Goal: Check status: Check status

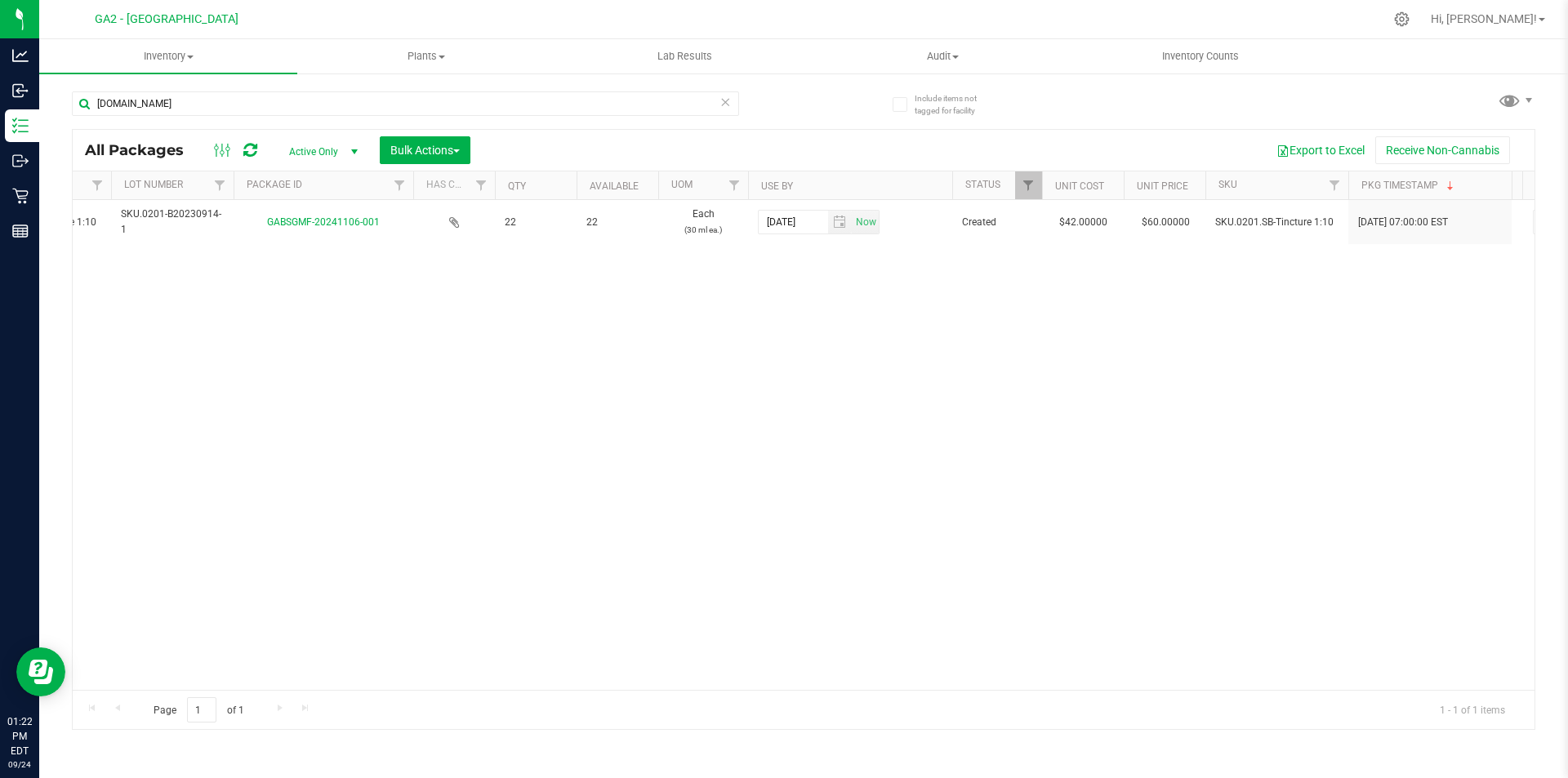
scroll to position [0, 213]
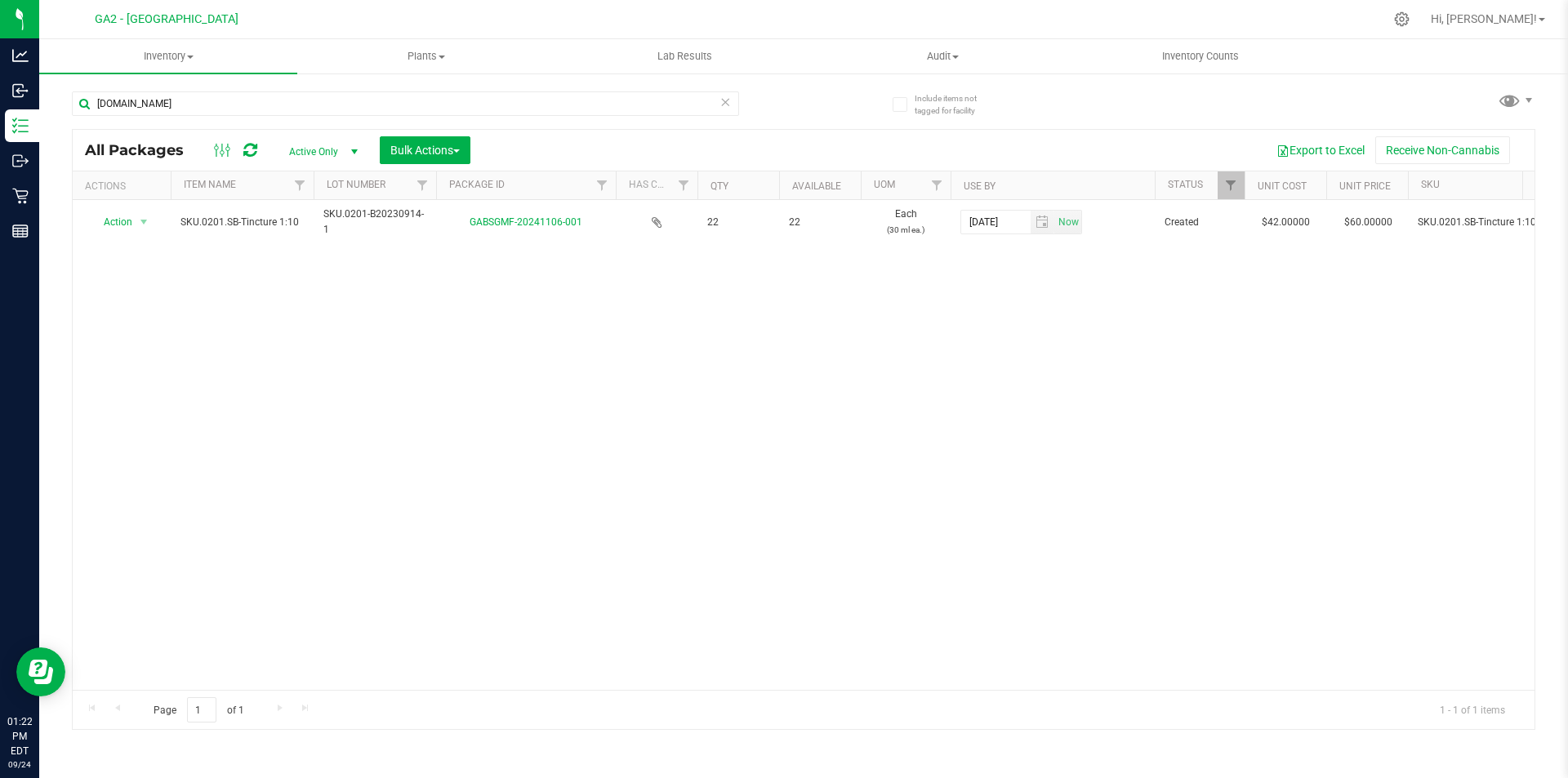
type input "[DOMAIN_NAME]"
click at [727, 481] on div "Action Action Adjust qty Create package Edit attributes Global inventory Locate…" at bounding box center [803, 445] width 1462 height 490
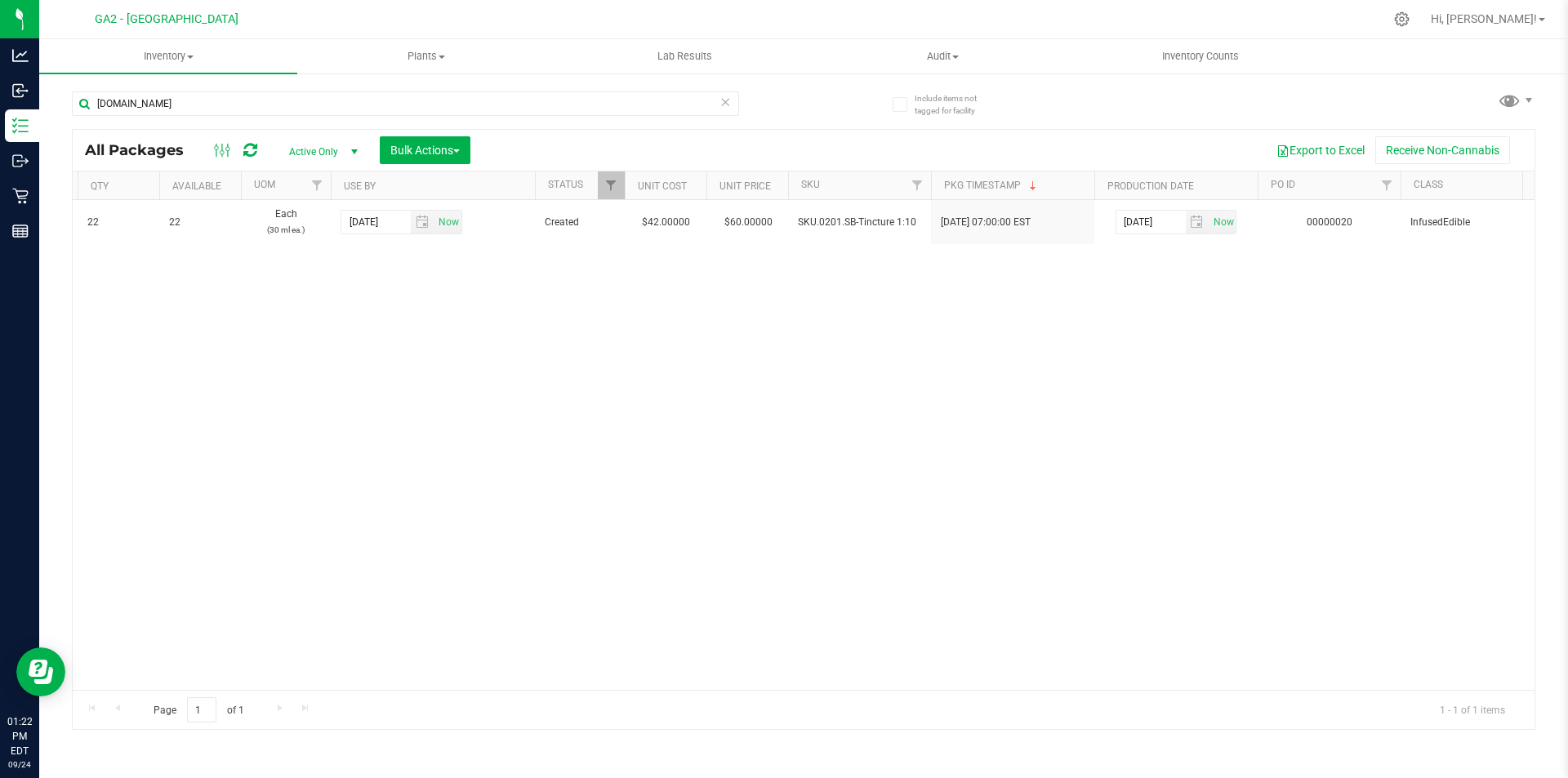
click at [886, 516] on div "Action Action Adjust qty Create package Edit attributes Global inventory Locate…" at bounding box center [803, 445] width 1462 height 490
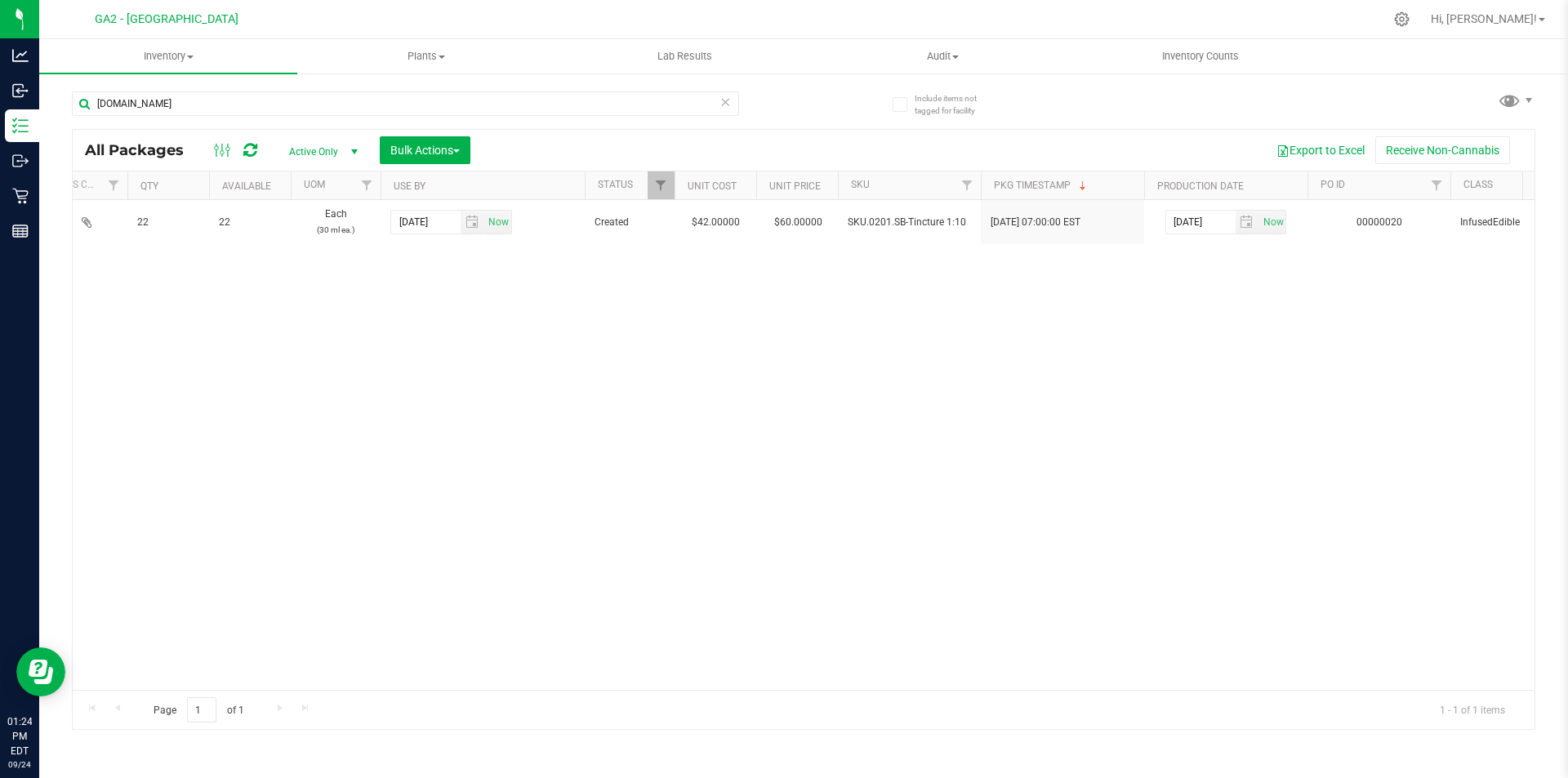
scroll to position [0, 529]
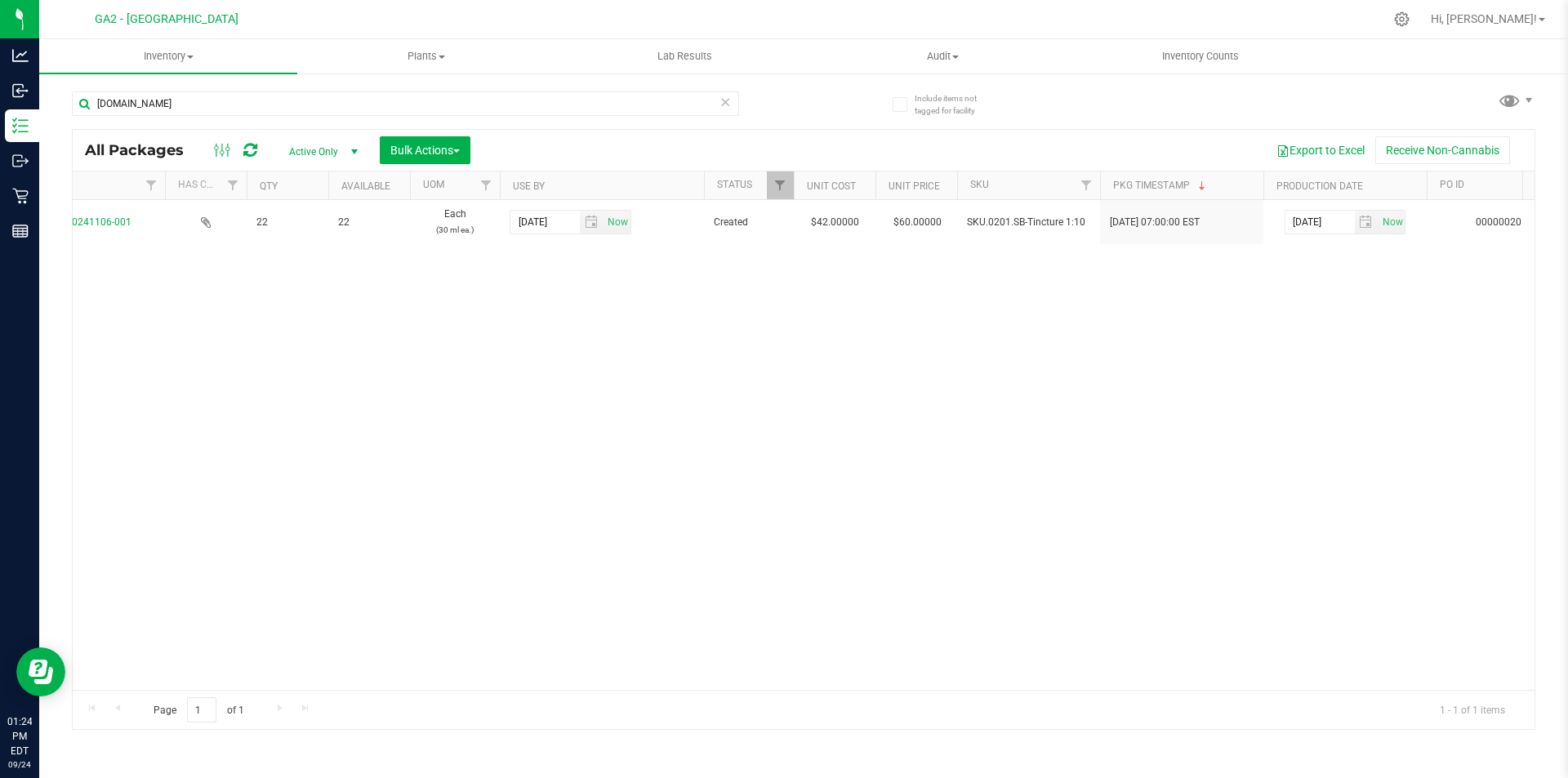
click at [699, 479] on div "Action Action Adjust qty Create package Edit attributes Global inventory Locate…" at bounding box center [803, 445] width 1462 height 490
drag, startPoint x: 160, startPoint y: 112, endPoint x: 43, endPoint y: 101, distance: 117.5
click at [43, 101] on div "Include items not tagged for facility [DOMAIN_NAME] All Packages Active Only Ac…" at bounding box center [803, 321] width 1529 height 498
